Goal: Task Accomplishment & Management: Complete application form

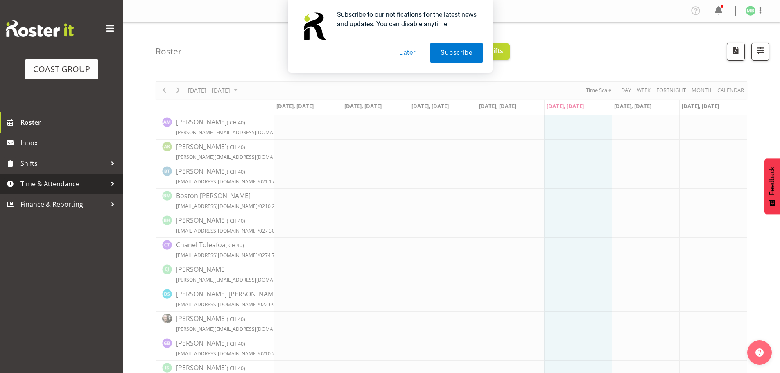
click at [47, 182] on span "Time & Attendance" at bounding box center [63, 184] width 86 height 12
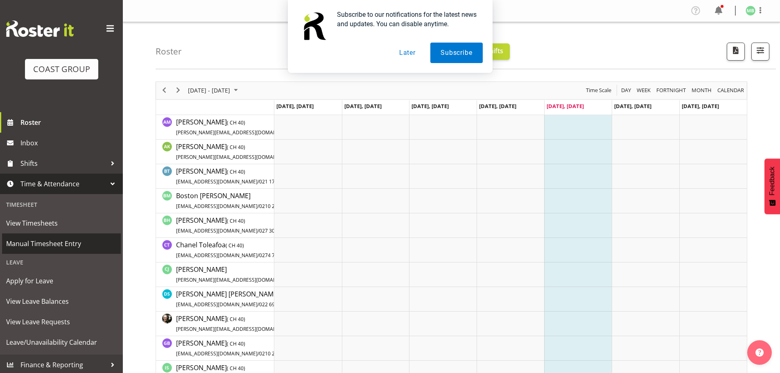
click at [54, 242] on span "Manual Timesheet Entry" at bounding box center [61, 243] width 111 height 12
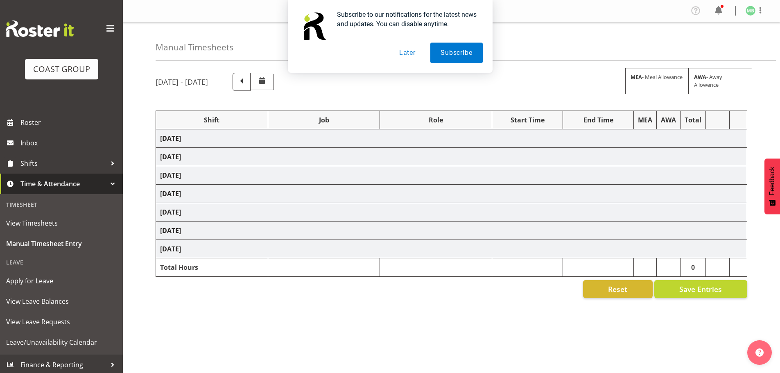
select select "16481"
select select "9466"
select select "16481"
select select "9466"
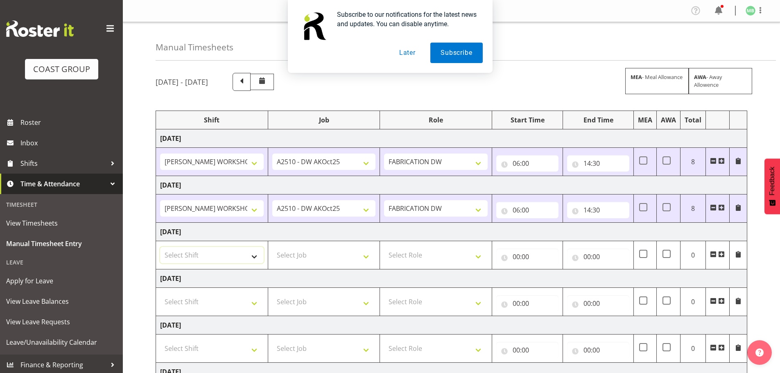
click at [192, 255] on select "Select Shift AKL SIGN ADMIN1 (LEAVE ALONE, DONT MAKE INACTIVE) DW ACCOUNT MANAG…" at bounding box center [212, 255] width 104 height 16
select select "16481"
click at [160, 247] on select "Select Shift AKL SIGN ADMIN1 (LEAVE ALONE, DONT MAKE INACTIVE) DW ACCOUNT MANAG…" at bounding box center [212, 255] width 104 height 16
click at [287, 254] on select "Select Job 1 Carlton Events 1 Carlton Hamilton 1 Carlton Wellington 1 EHS WAREH…" at bounding box center [324, 255] width 104 height 16
select select "9466"
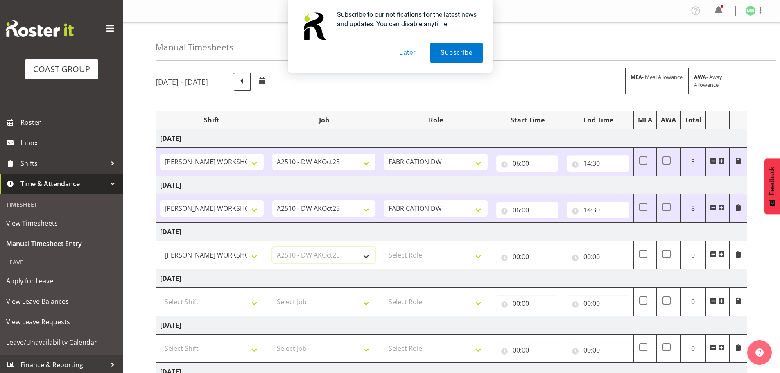
click at [272, 247] on select "Select Job 1 Carlton Events 1 Carlton Hamilton 1 Carlton Wellington 1 EHS WAREH…" at bounding box center [324, 255] width 104 height 16
click at [421, 251] on select "Select Role FABRICATION DW" at bounding box center [436, 255] width 104 height 16
select select "543"
click at [384, 247] on select "Select Role FABRICATION DW" at bounding box center [436, 255] width 104 height 16
click at [517, 255] on input "00:00" at bounding box center [527, 257] width 62 height 16
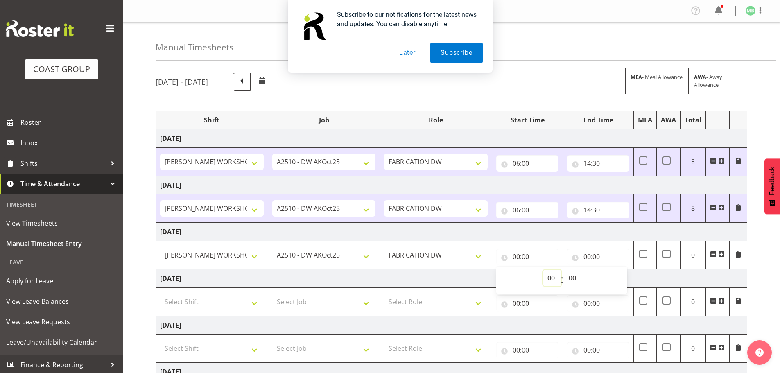
click at [547, 278] on select "00 01 02 03 04 05 06 07 08 09 10 11 12 13 14 15 16 17 18 19 20 21 22 23" at bounding box center [552, 278] width 18 height 16
select select "6"
click at [543, 270] on select "00 01 02 03 04 05 06 07 08 09 10 11 12 13 14 15 16 17 18 19 20 21 22 23" at bounding box center [552, 278] width 18 height 16
type input "06:00"
click at [588, 255] on input "00:00" at bounding box center [598, 257] width 62 height 16
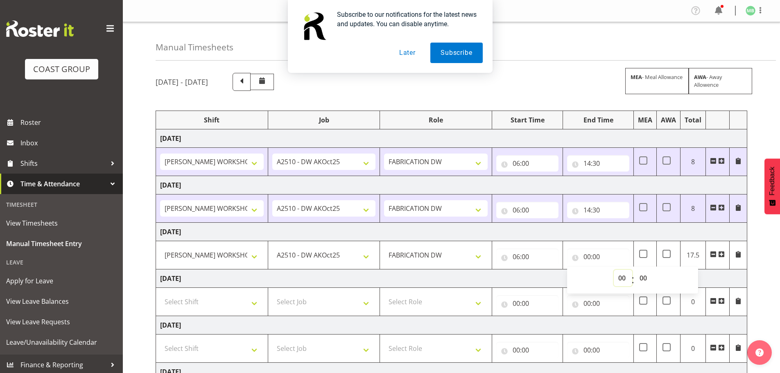
drag, startPoint x: 621, startPoint y: 276, endPoint x: 601, endPoint y: 264, distance: 22.8
click at [621, 276] on select "00 01 02 03 04 05 06 07 08 09 10 11 12 13 14 15 16 17 18 19 20 21 22 23" at bounding box center [623, 278] width 18 height 16
select select "14"
click at [614, 270] on select "00 01 02 03 04 05 06 07 08 09 10 11 12 13 14 15 16 17 18 19 20 21 22 23" at bounding box center [623, 278] width 18 height 16
type input "14:00"
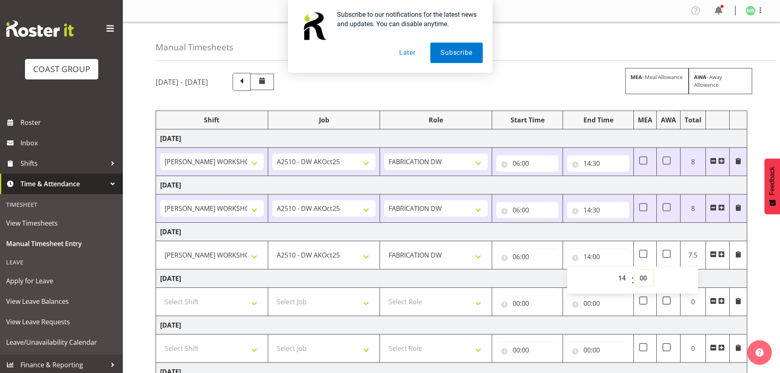
drag, startPoint x: 642, startPoint y: 276, endPoint x: 641, endPoint y: 271, distance: 5.3
click at [642, 276] on select "00 01 02 03 04 05 06 07 08 09 10 11 12 13 14 15 16 17 18 19 20 21 22 23 24 25 2…" at bounding box center [644, 278] width 18 height 16
select select "30"
click at [635, 270] on select "00 01 02 03 04 05 06 07 08 09 10 11 12 13 14 15 16 17 18 19 20 21 22 23 24 25 2…" at bounding box center [644, 278] width 18 height 16
type input "14:30"
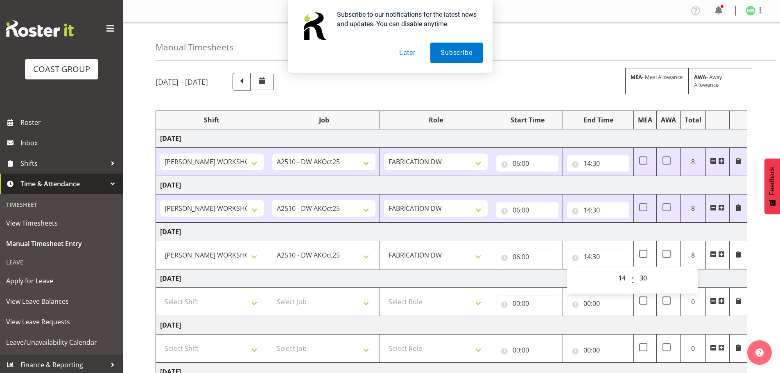
click at [766, 267] on div "October 1st - October 7th 2025 MEA - Meal Allowance AWA - Away Allowence Shift …" at bounding box center [468, 284] width 624 height 435
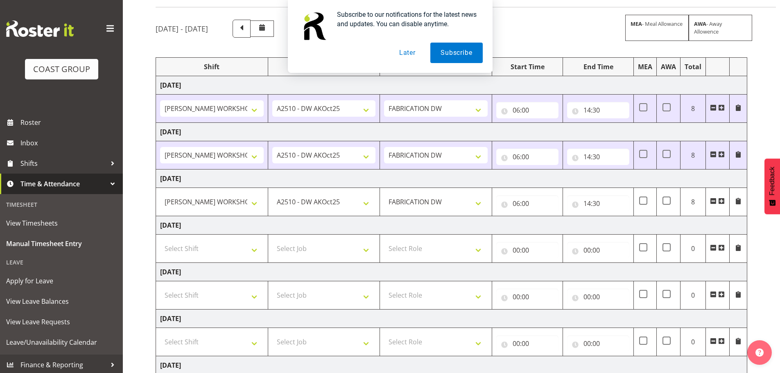
scroll to position [135, 0]
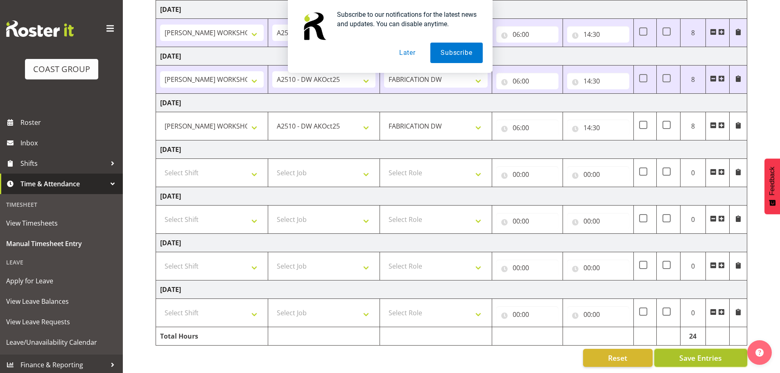
click at [701, 353] on span "Save Entries" at bounding box center [700, 358] width 43 height 11
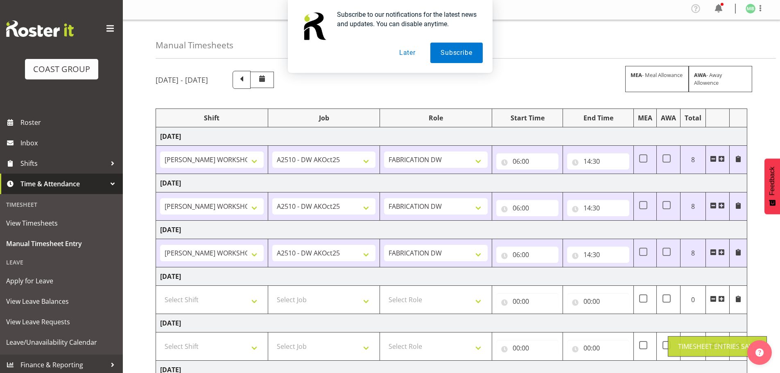
scroll to position [0, 0]
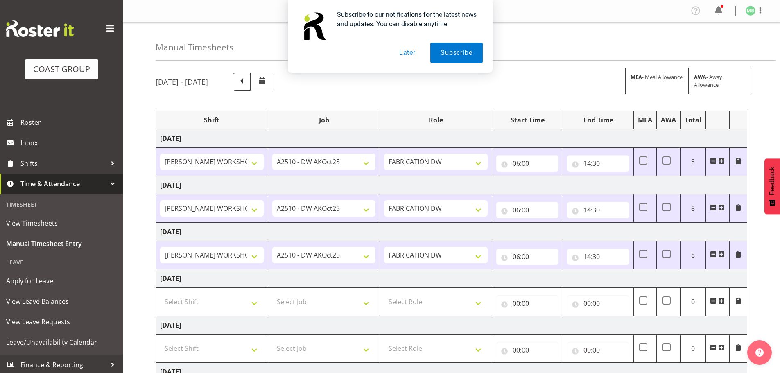
click at [758, 9] on div "Subscribe to our notifications for the latest news and updates. You can disable…" at bounding box center [390, 36] width 780 height 73
click at [761, 9] on div "Subscribe to our notifications for the latest news and updates. You can disable…" at bounding box center [390, 36] width 780 height 73
drag, startPoint x: 403, startPoint y: 51, endPoint x: 451, endPoint y: 50, distance: 47.5
click at [405, 51] on button "Later" at bounding box center [407, 53] width 37 height 20
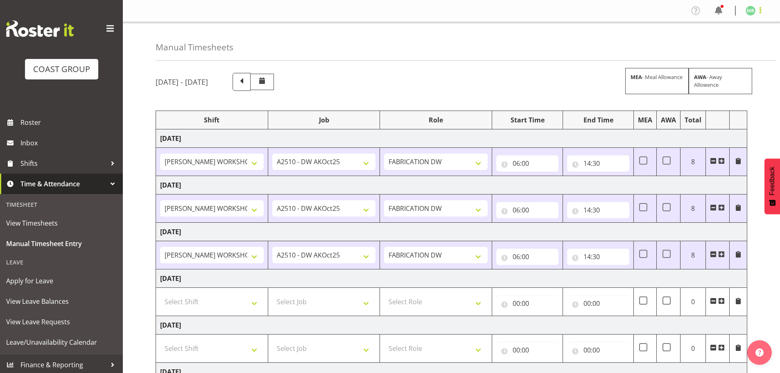
click at [762, 11] on span at bounding box center [760, 10] width 10 height 10
click at [721, 41] on link "Log Out" at bounding box center [726, 43] width 79 height 15
